Goal: Task Accomplishment & Management: Complete application form

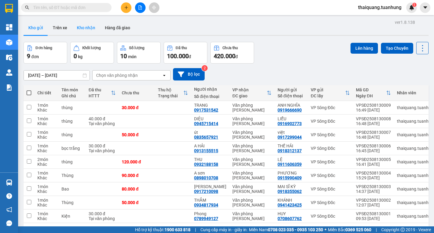
click at [89, 26] on button "Kho nhận" at bounding box center [86, 27] width 28 height 14
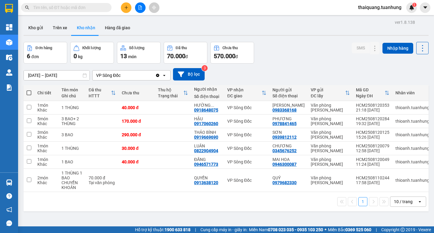
click at [291, 67] on div "[DATE] – [DATE] Press the down arrow key to interact with the calendar and sele…" at bounding box center [225, 74] width 405 height 21
click at [295, 51] on div "Đơn hàng 6 đơn Khối lượng 0 kg Số lượng 13 món Đã thu 70.000 đ Chưa thu 570.000…" at bounding box center [225, 53] width 405 height 22
click at [290, 41] on div "ver 1.8.138 Kho gửi Trên xe Kho nhận Hàng đã giao Đơn hàng 6 đơn Khối lượng 0 k…" at bounding box center [226, 134] width 410 height 233
click at [295, 48] on div "Đơn hàng 6 đơn Khối lượng 0 kg Số lượng 13 món Đã thu 70.000 đ Chưa thu 570.000…" at bounding box center [225, 53] width 405 height 22
click at [358, 138] on button at bounding box center [362, 135] width 8 height 11
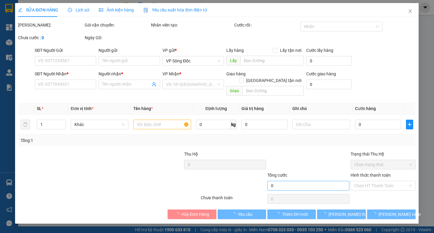
type input "0939812112"
type input "SƠN"
type input "0919669690"
type input "THẢO BÌNH"
type input "290.000"
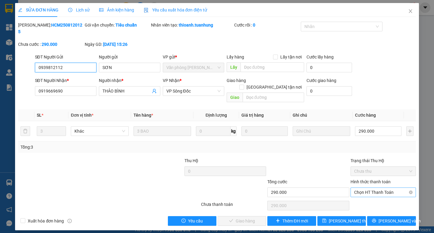
click at [382, 188] on span "Chọn HT Thanh Toán" at bounding box center [383, 192] width 58 height 9
click at [367, 189] on div "Tại văn phòng" at bounding box center [383, 191] width 58 height 7
type input "0"
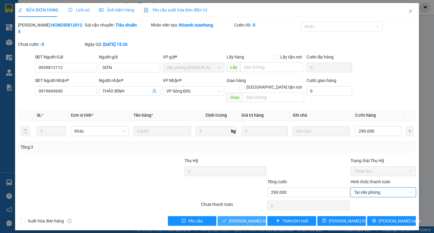
click at [246, 217] on span "[PERSON_NAME] và Giao hàng" at bounding box center [258, 220] width 58 height 7
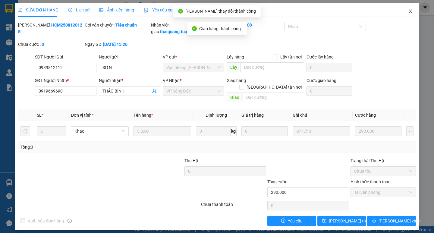
click at [409, 11] on icon "close" at bounding box center [409, 11] width 3 height 4
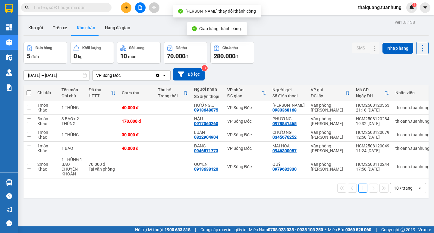
click at [275, 54] on div "Đơn hàng 5 đơn Khối lượng 0 kg Số lượng 10 món Đã thu 70.000 đ Chưa thu 280.000…" at bounding box center [225, 53] width 405 height 22
click at [294, 59] on div "Đơn hàng 5 đơn Khối lượng 0 kg Số lượng 10 món Đã thu 70.000 đ Chưa thu 280.000…" at bounding box center [225, 53] width 405 height 22
click at [296, 51] on div "Đơn hàng 5 đơn Khối lượng 0 kg Số lượng 10 món Đã thu 70.000 đ Chưa thu 280.000…" at bounding box center [225, 53] width 405 height 22
click at [297, 57] on div "Đơn hàng 5 đơn Khối lượng 0 kg Số lượng 10 món Đã thu 70.000 đ Chưa thu 280.000…" at bounding box center [225, 53] width 405 height 22
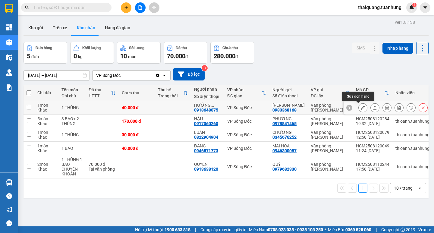
click at [361, 107] on button at bounding box center [362, 107] width 8 height 11
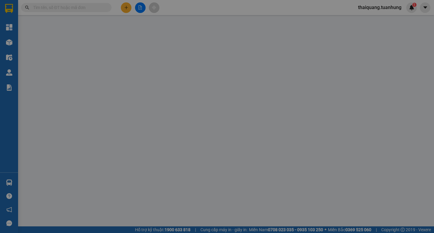
type input "0983368168"
type input "[PERSON_NAME]"
type input "0918648075"
type input "HƯỜNG PHAN"
type input "40.000"
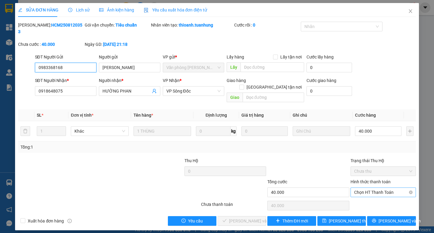
click at [384, 188] on span "Chọn HT Thanh Toán" at bounding box center [383, 192] width 58 height 9
click at [374, 188] on div "Tại văn phòng" at bounding box center [383, 191] width 58 height 7
type input "0"
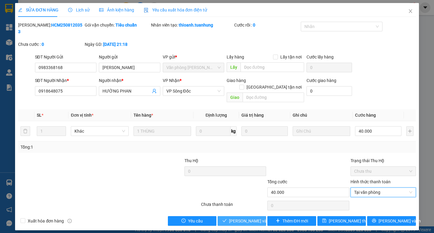
click at [256, 217] on span "[PERSON_NAME] và Giao hàng" at bounding box center [258, 220] width 58 height 7
